Goal: Navigation & Orientation: Find specific page/section

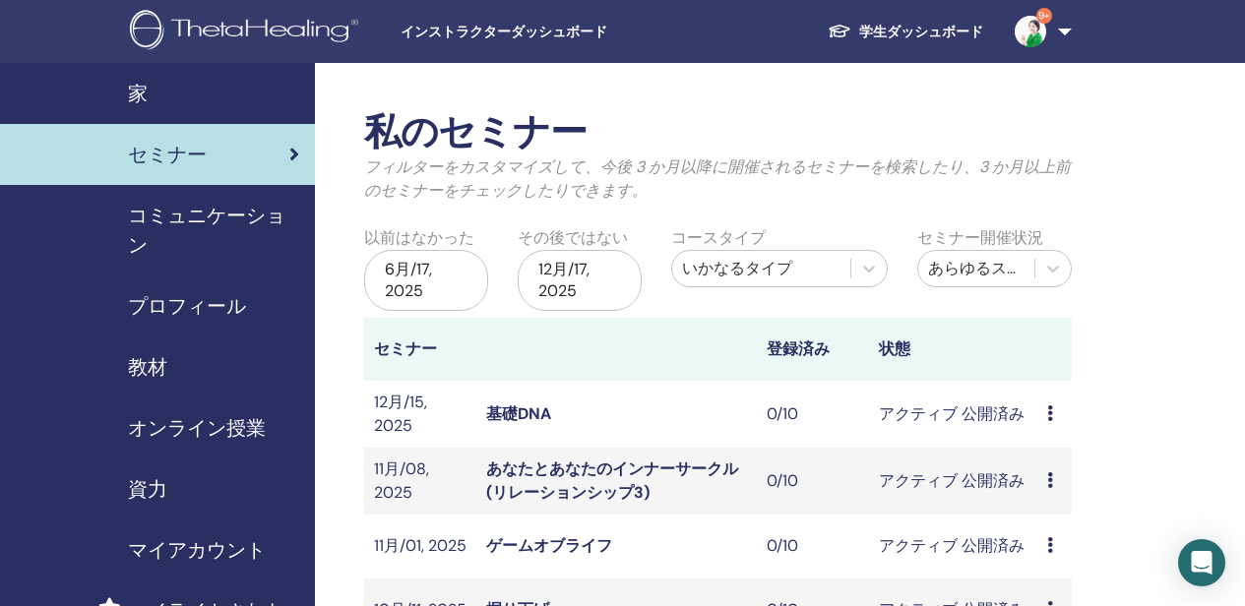
click at [189, 440] on span "オンライン授業" at bounding box center [197, 428] width 138 height 30
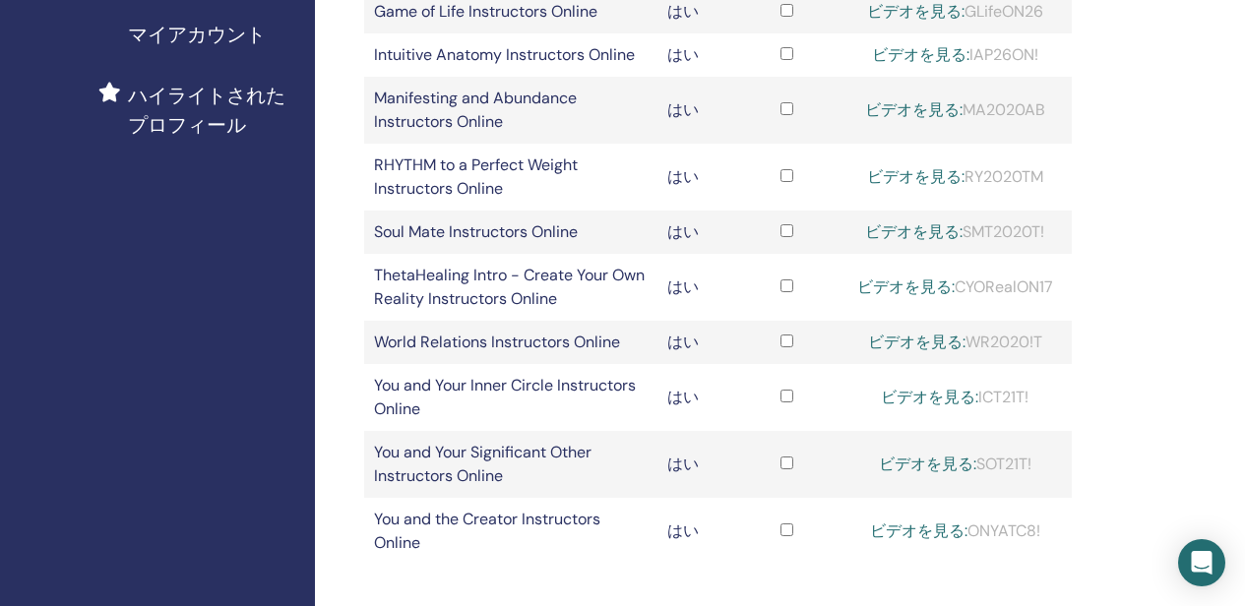
scroll to position [492, 0]
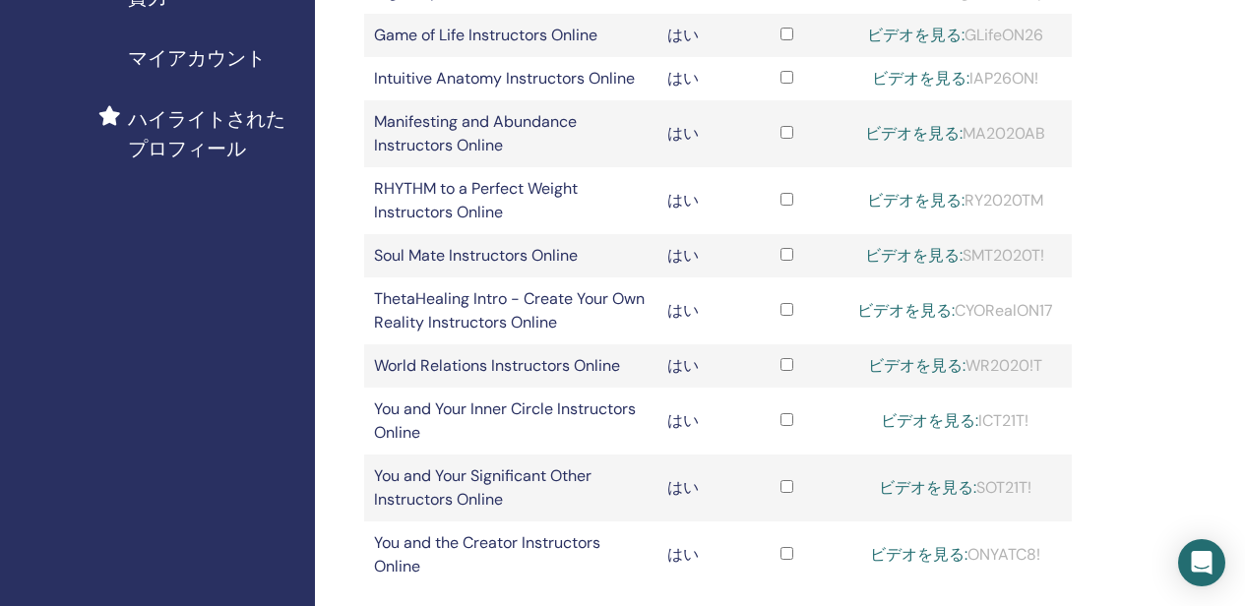
drag, startPoint x: 978, startPoint y: 486, endPoint x: 1031, endPoint y: 492, distance: 53.5
click at [1031, 492] on div "ビデオを見る: SOT21T!" at bounding box center [955, 488] width 214 height 24
copy div "SOT21T!"
click at [888, 483] on link "ビデオを見る:" at bounding box center [927, 487] width 97 height 21
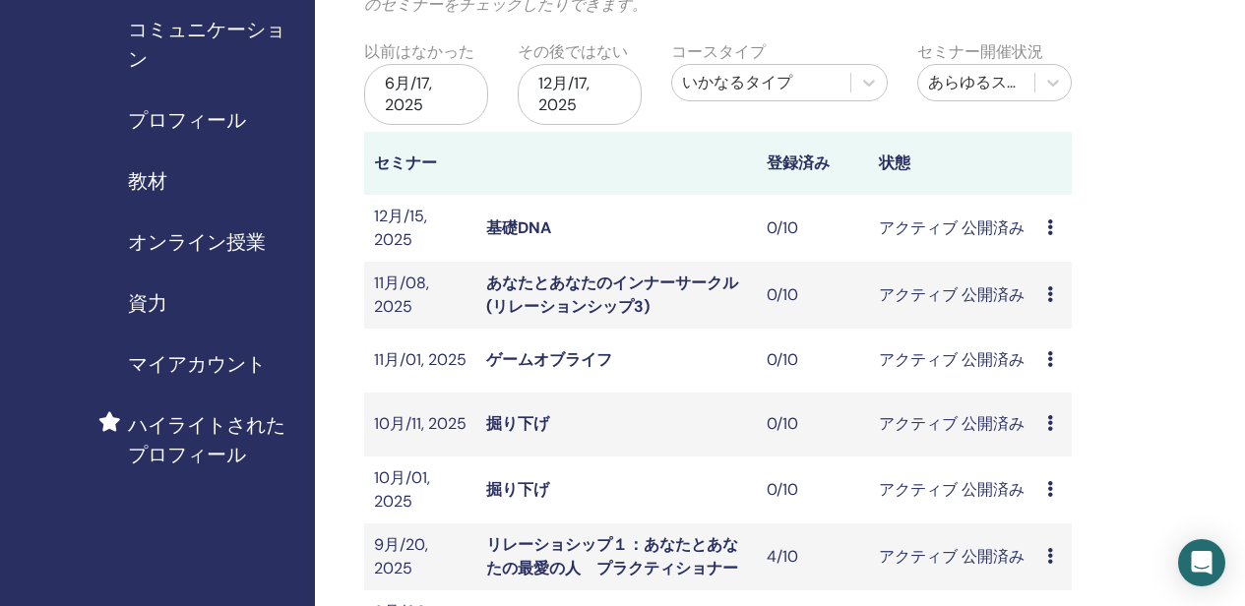
scroll to position [197, 0]
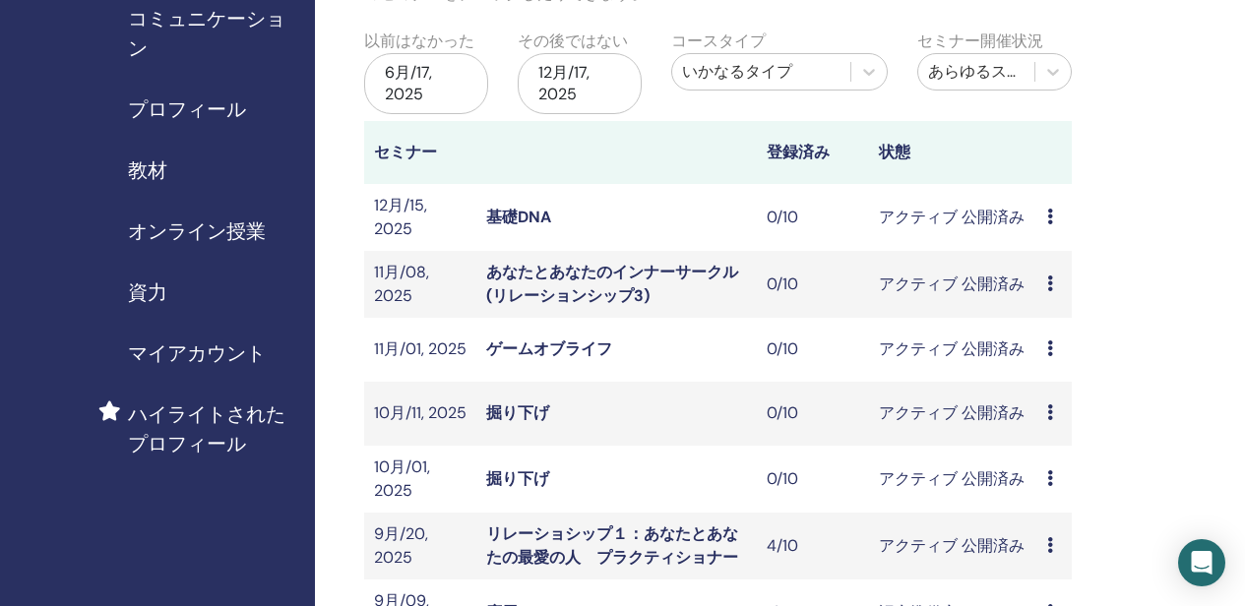
click at [155, 170] on span "教材" at bounding box center [147, 170] width 39 height 30
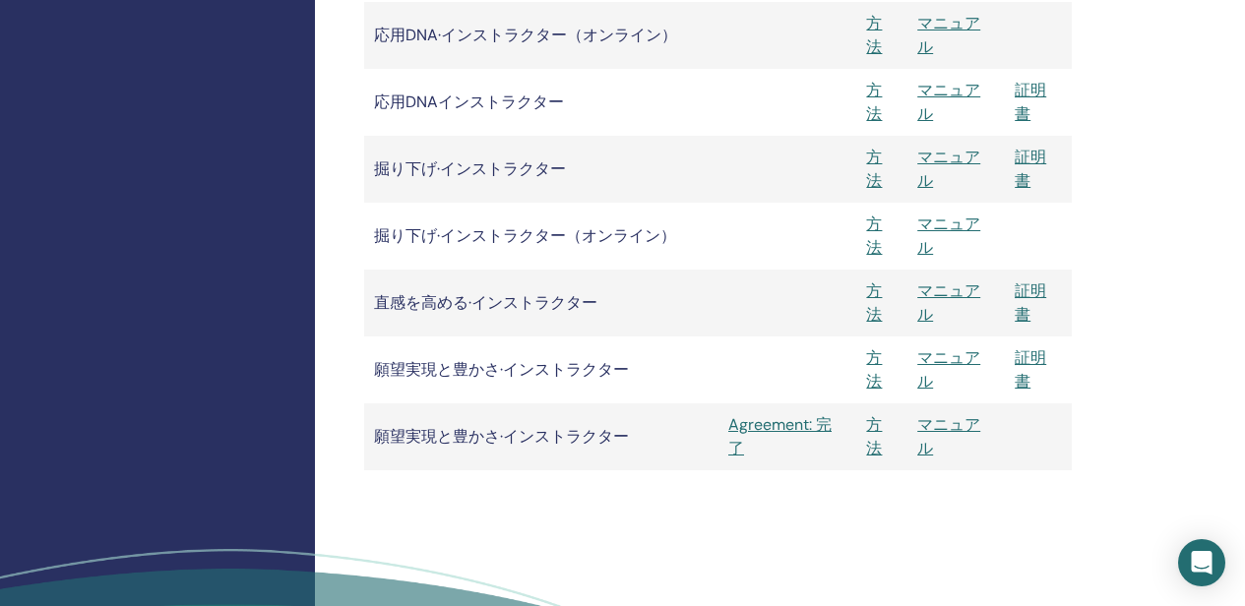
scroll to position [3543, 0]
